Goal: Transaction & Acquisition: Purchase product/service

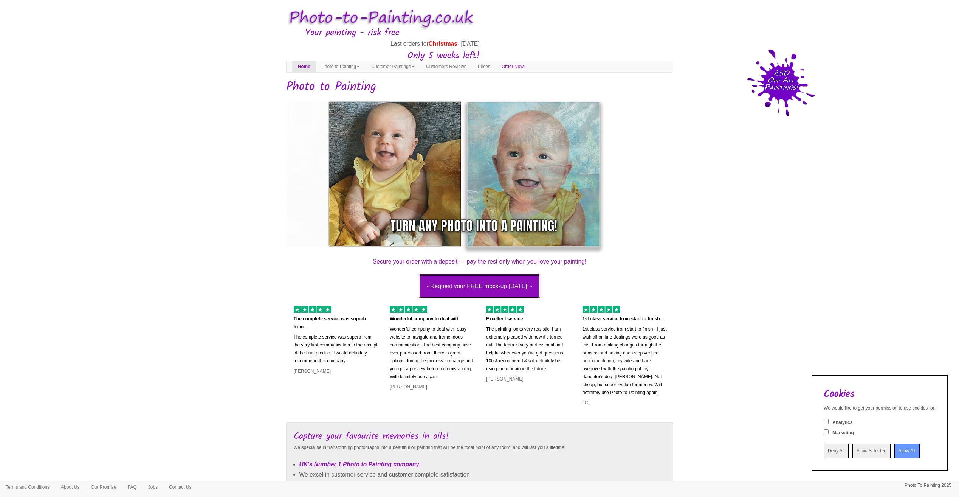
click at [478, 286] on button "- Request your FREE mock-up today! -" at bounding box center [480, 286] width 122 height 24
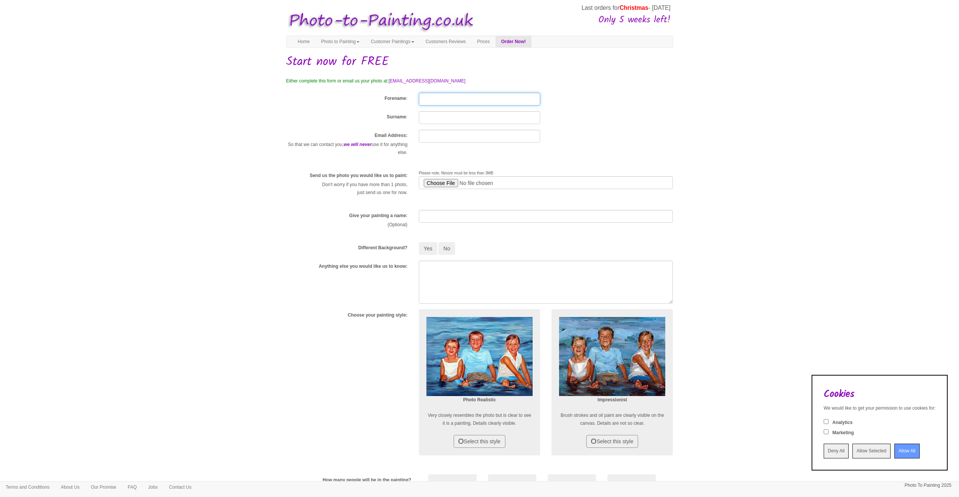
click at [446, 98] on input "Forename" at bounding box center [479, 99] width 121 height 13
type input "Lornajane"
type input "[GEOGRAPHIC_DATA]"
type input "[EMAIL_ADDRESS][DOMAIN_NAME]"
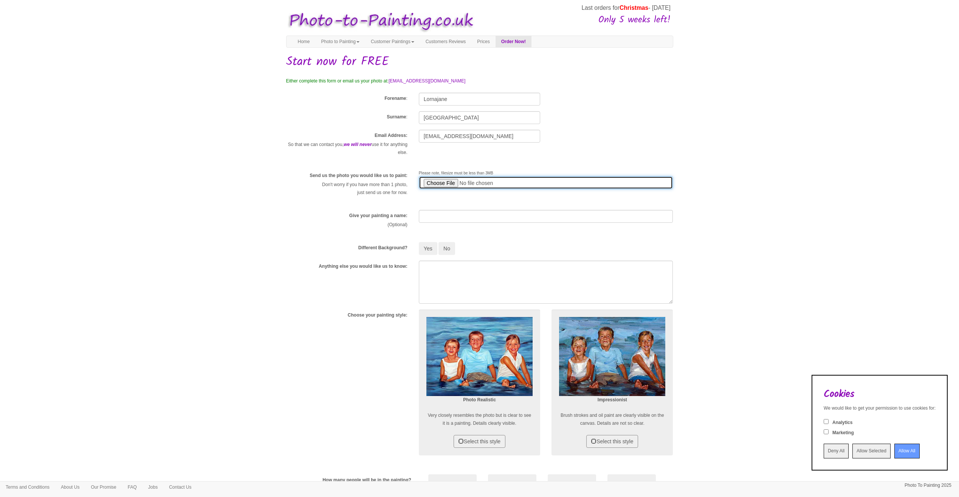
click at [438, 180] on input "file" at bounding box center [546, 182] width 254 height 13
type input "C:\fakepath\baby bairds.jpg"
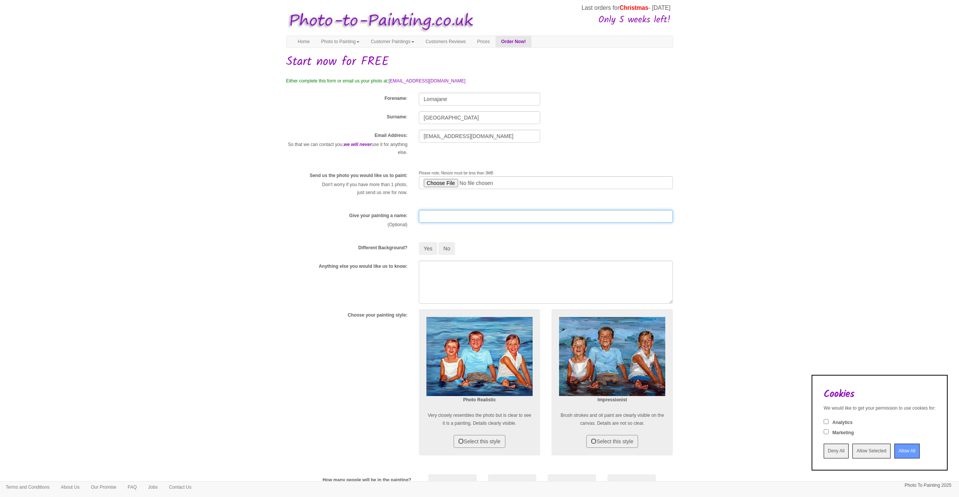
click at [427, 215] on input "text" at bounding box center [546, 216] width 254 height 13
type input "T"
type input "My Heart My Soul My Life"
click at [433, 268] on textarea at bounding box center [546, 282] width 254 height 43
type textarea "just the girls, no christmas tree in the back ground in fact a"
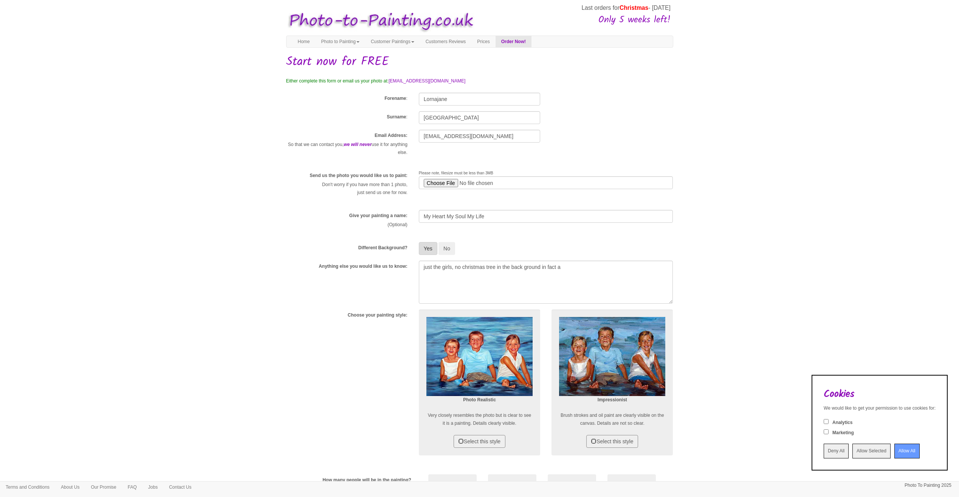
click at [430, 248] on button "Yes" at bounding box center [428, 248] width 19 height 13
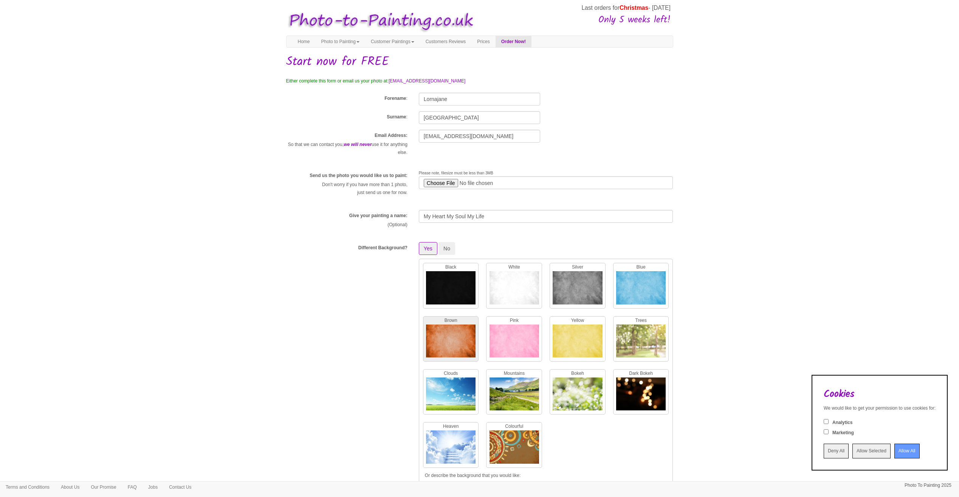
click at [455, 340] on img at bounding box center [451, 342] width 50 height 37
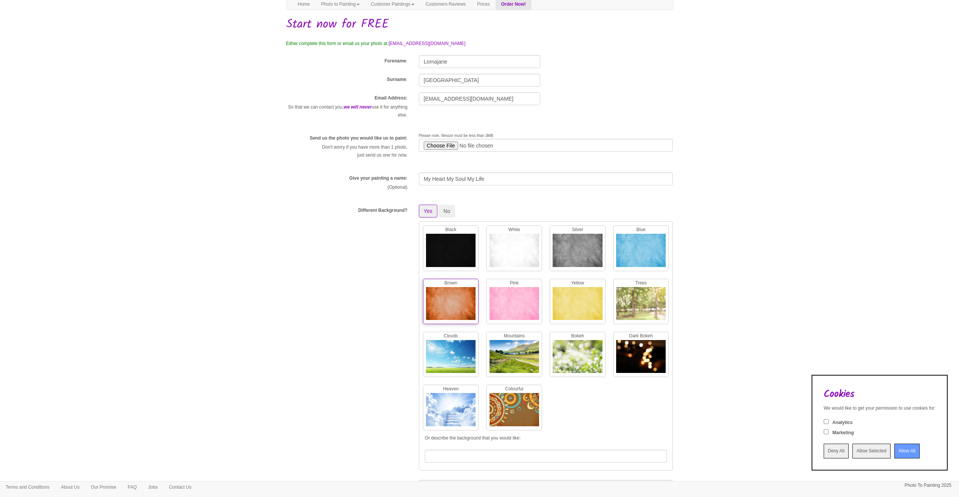
scroll to position [151, 0]
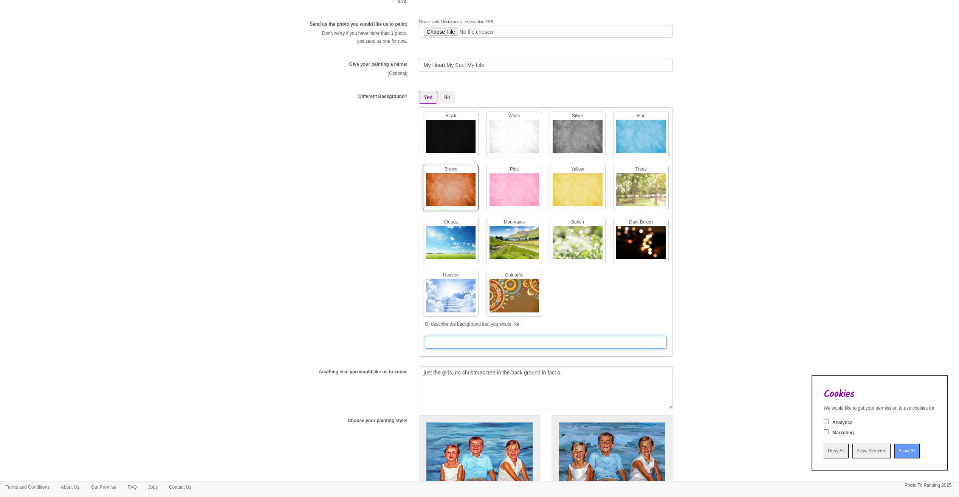
click at [529, 341] on input "text" at bounding box center [546, 342] width 242 height 13
type input "neutral back ground that goes with the girls"
click at [587, 369] on textarea "just the girls, no christmas tree in the back ground in fact a" at bounding box center [546, 387] width 254 height 43
drag, startPoint x: 587, startPoint y: 369, endPoint x: 417, endPoint y: 371, distance: 169.8
click at [417, 371] on div "just the girls, no christmas tree in the back ground in fact a" at bounding box center [546, 387] width 266 height 43
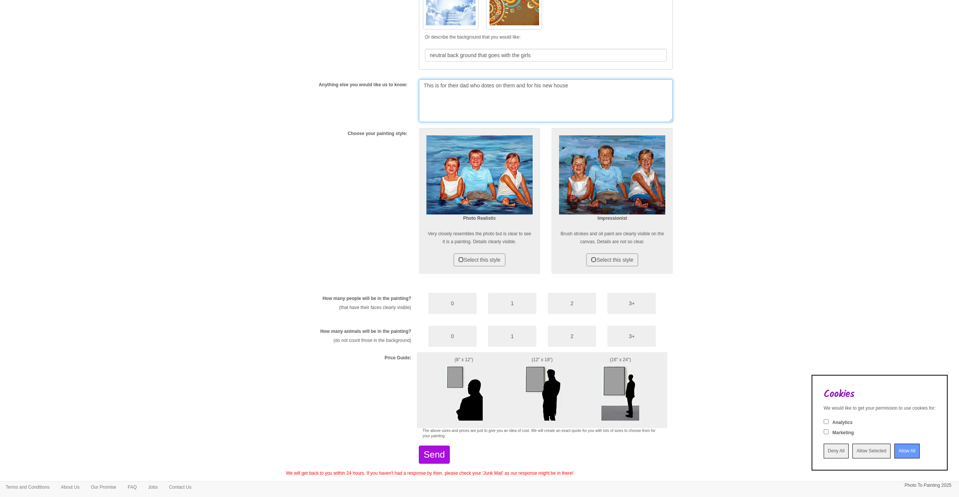
scroll to position [454, 0]
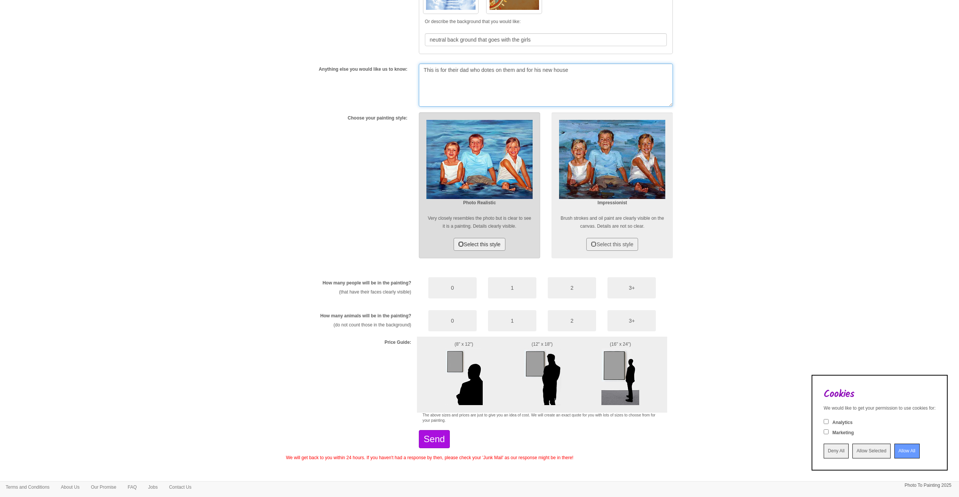
type textarea "This is for their dad who dotes on them and for his new house"
click at [486, 245] on button "Select this style" at bounding box center [480, 244] width 52 height 13
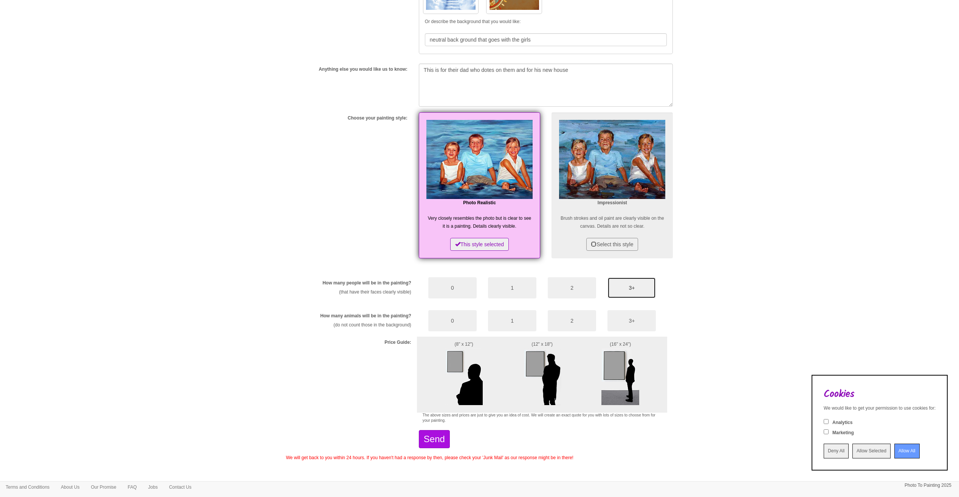
click at [626, 288] on button "3+" at bounding box center [632, 287] width 48 height 21
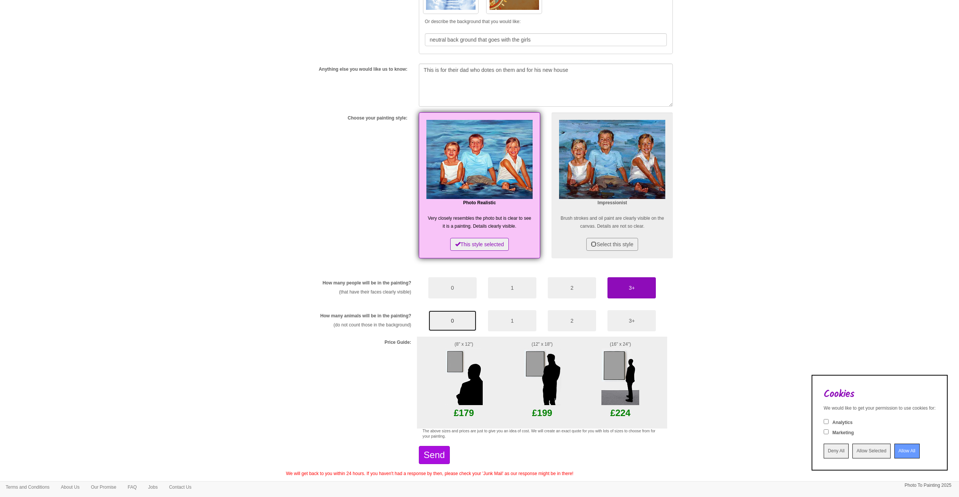
click at [454, 323] on button "0" at bounding box center [452, 320] width 48 height 21
click at [459, 363] on img at bounding box center [464, 376] width 38 height 57
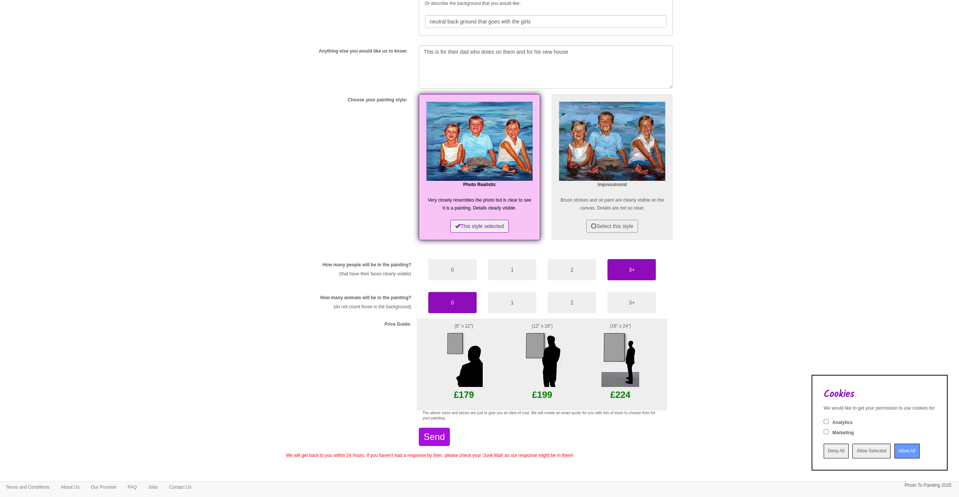
scroll to position [482, 0]
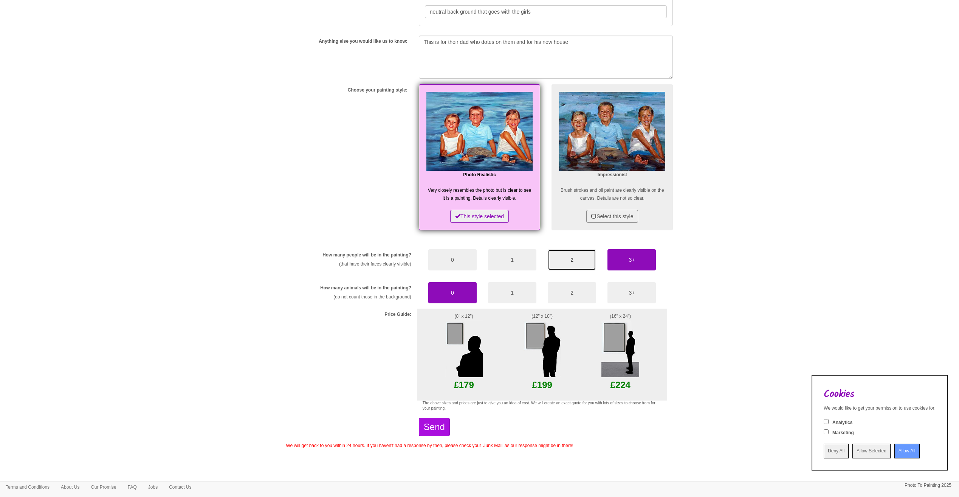
click at [575, 259] on button "2" at bounding box center [572, 259] width 48 height 21
click at [625, 262] on button "3+" at bounding box center [632, 259] width 48 height 21
click at [450, 426] on button "Send" at bounding box center [434, 427] width 31 height 18
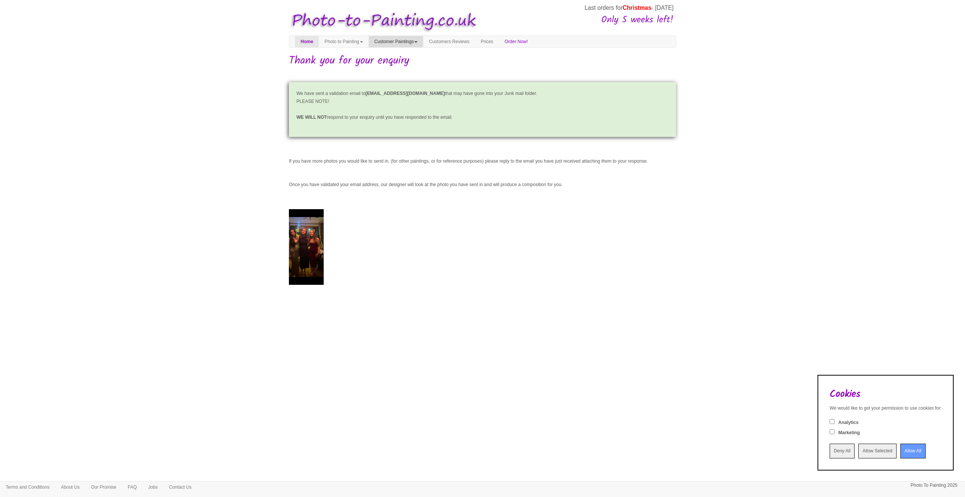
click at [419, 42] on link "Customer Paintings" at bounding box center [396, 41] width 55 height 11
click at [417, 57] on link "Customer Paintings" at bounding box center [399, 55] width 60 height 10
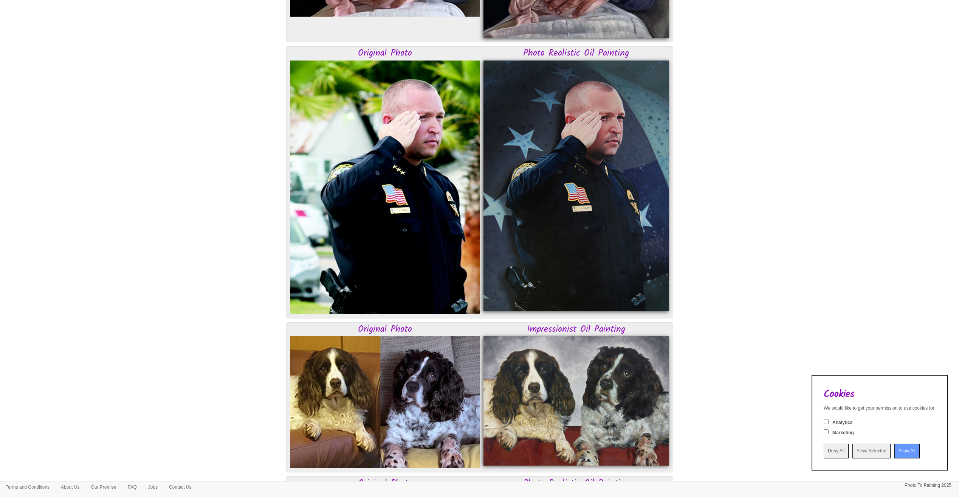
scroll to position [605, 0]
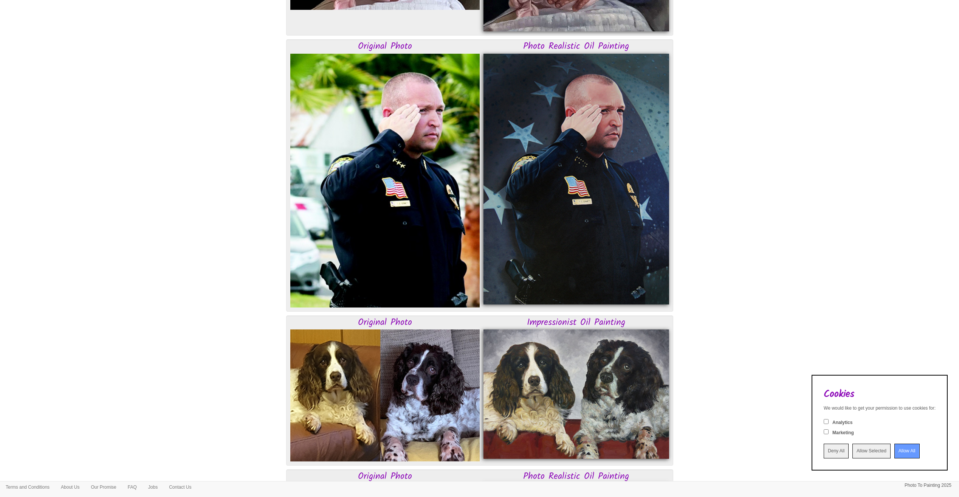
click at [903, 452] on input "Allow All" at bounding box center [907, 451] width 25 height 15
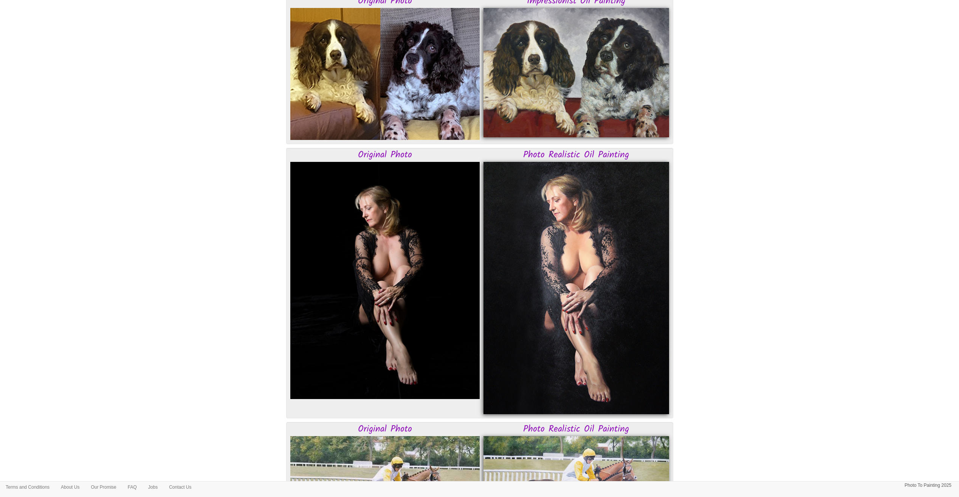
scroll to position [912, 0]
